Goal: Entertainment & Leisure: Consume media (video, audio)

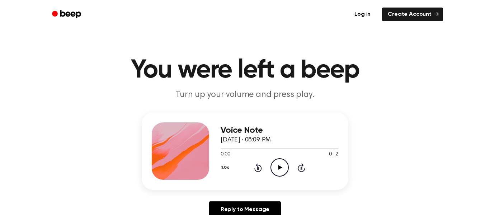
click at [280, 169] on icon at bounding box center [280, 167] width 4 height 5
click at [277, 169] on icon "Pause Audio" at bounding box center [280, 167] width 18 height 18
click at [281, 168] on icon at bounding box center [280, 167] width 4 height 5
click at [289, 167] on div "1.0x Rewind 5 seconds Play Audio Skip 5 seconds" at bounding box center [280, 167] width 118 height 18
click at [283, 166] on icon "Play Audio" at bounding box center [280, 167] width 18 height 18
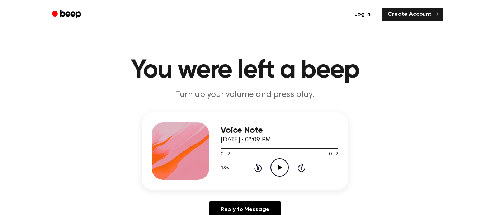
click at [282, 168] on icon "Play Audio" at bounding box center [280, 167] width 18 height 18
click at [273, 162] on circle at bounding box center [280, 168] width 18 height 18
click at [281, 168] on icon at bounding box center [280, 167] width 4 height 5
click at [285, 164] on icon "Pause Audio" at bounding box center [280, 167] width 18 height 18
click at [254, 171] on icon "Rewind 5 seconds" at bounding box center [258, 167] width 8 height 9
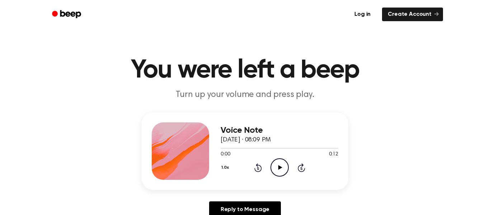
click at [279, 165] on icon "Play Audio" at bounding box center [280, 167] width 18 height 18
click at [285, 166] on icon "Pause Audio" at bounding box center [280, 167] width 18 height 18
click at [257, 168] on icon at bounding box center [258, 168] width 2 height 3
click at [258, 169] on icon "Rewind 5 seconds" at bounding box center [258, 167] width 8 height 9
click at [258, 168] on icon at bounding box center [258, 168] width 2 height 3
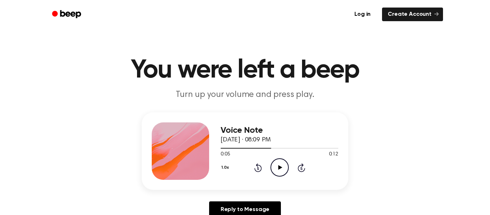
click at [257, 172] on icon at bounding box center [259, 167] width 8 height 9
click at [260, 168] on icon "Rewind 5 seconds" at bounding box center [258, 167] width 8 height 9
click at [281, 171] on icon "Play Audio" at bounding box center [280, 167] width 18 height 18
click at [284, 166] on icon "Pause Audio" at bounding box center [280, 167] width 18 height 18
click at [258, 168] on icon at bounding box center [258, 168] width 2 height 3
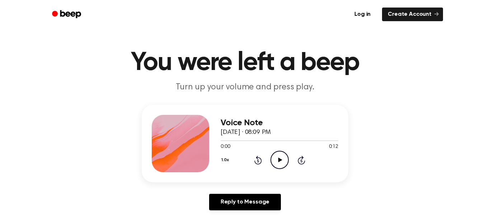
scroll to position [11, 0]
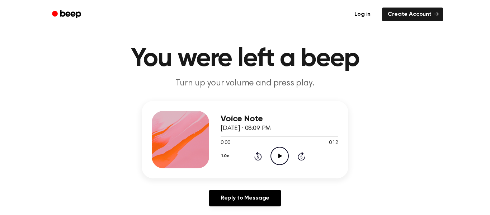
click at [276, 167] on div "Voice Note [DATE] · 08:09 PM 0:00 0:12 Your browser does not support the [objec…" at bounding box center [280, 139] width 118 height 57
click at [278, 162] on icon "Play Audio" at bounding box center [280, 156] width 18 height 18
click at [281, 159] on icon "Pause Audio" at bounding box center [280, 156] width 18 height 18
click at [281, 159] on icon "Play Audio" at bounding box center [280, 156] width 18 height 18
click at [281, 154] on icon "Pause Audio" at bounding box center [280, 156] width 18 height 18
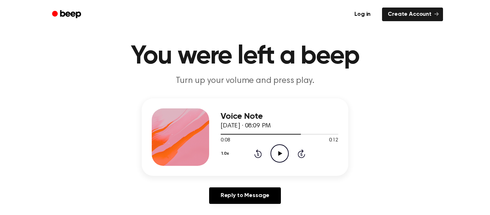
scroll to position [15, 0]
